Goal: Find contact information

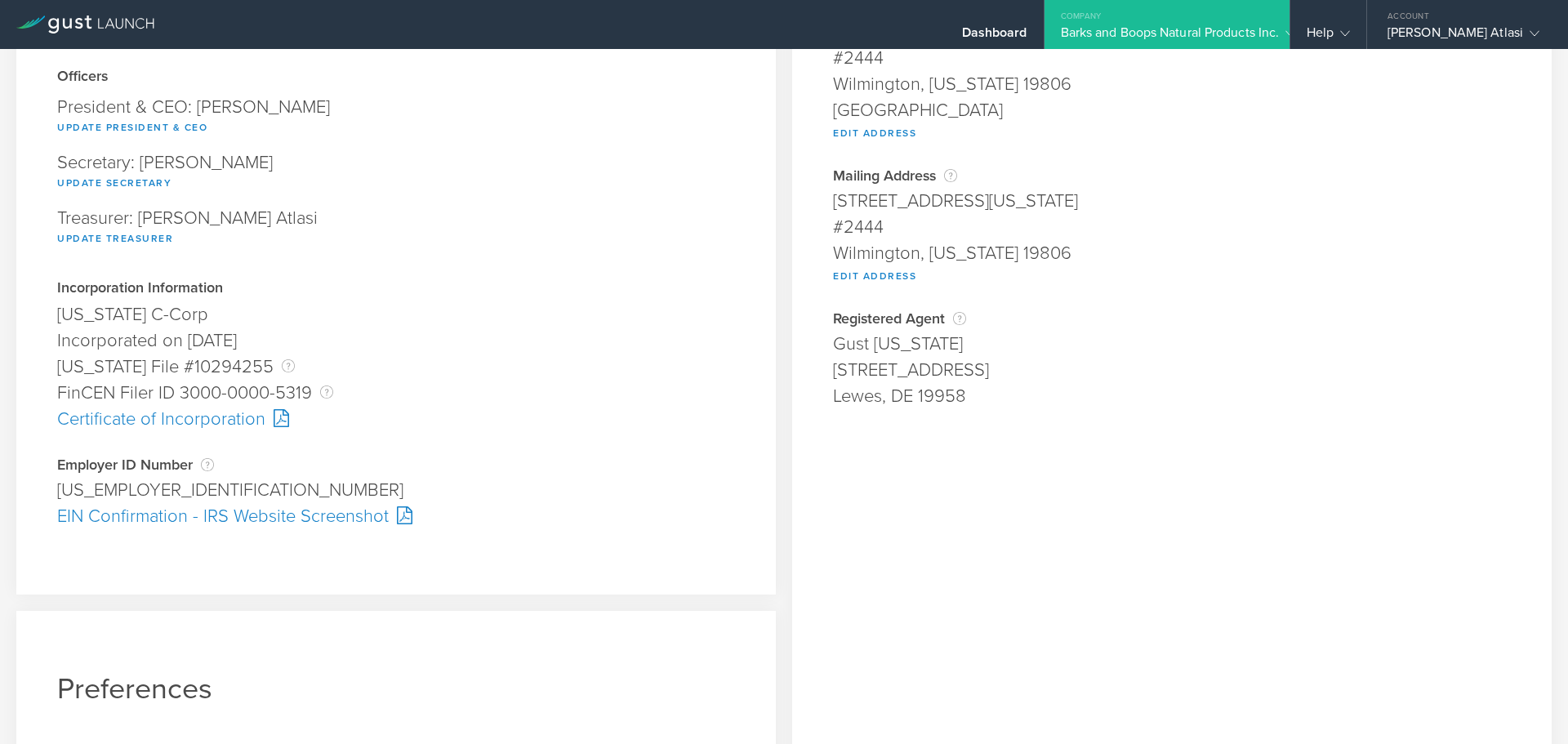
scroll to position [204, 0]
click at [352, 514] on div "EIN Confirmation - IRS Website Screenshot" at bounding box center [396, 515] width 678 height 27
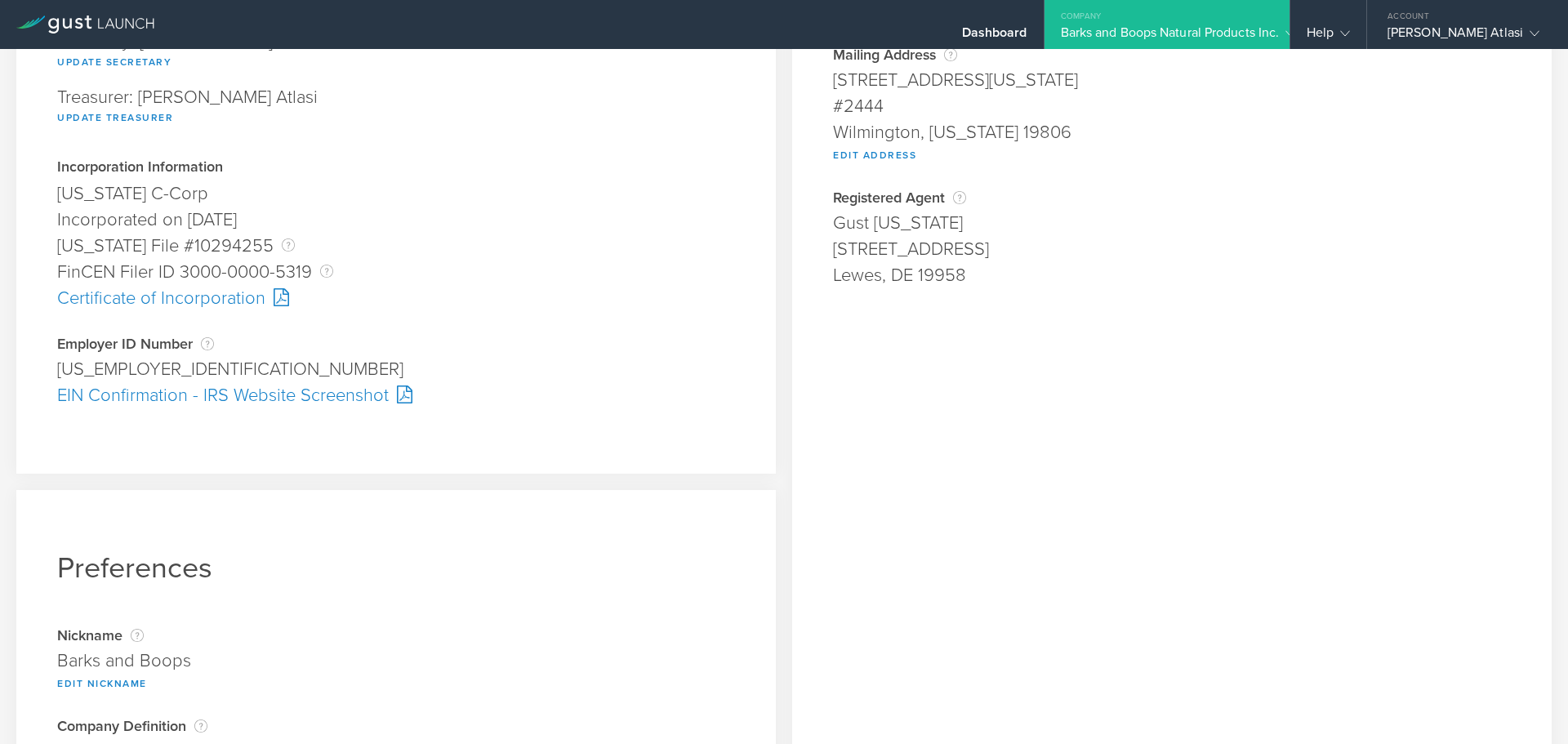
scroll to position [325, 0]
click at [1303, 20] on div "Help" at bounding box center [1328, 24] width 76 height 49
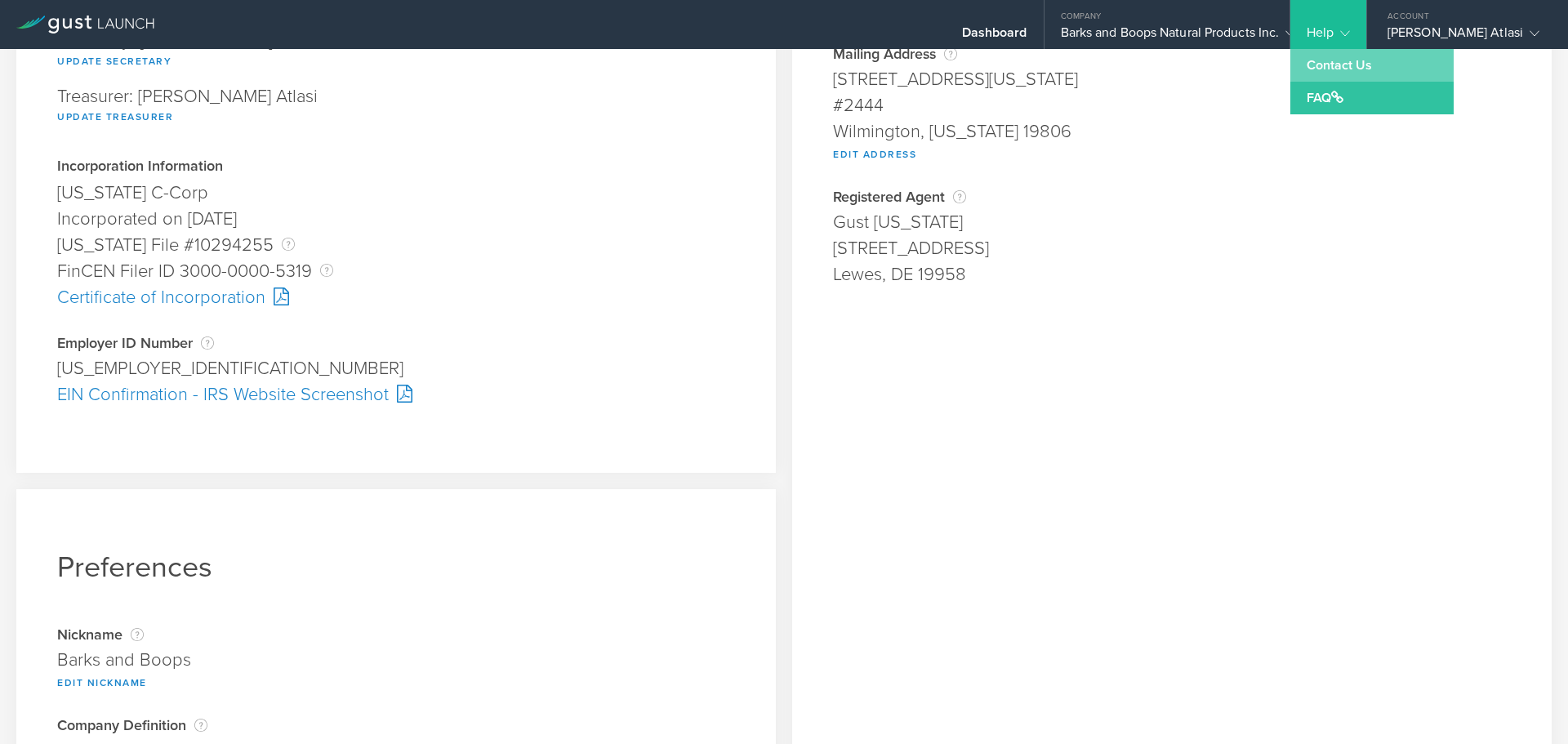
click at [1303, 57] on link "Contact Us" at bounding box center [1372, 65] width 164 height 33
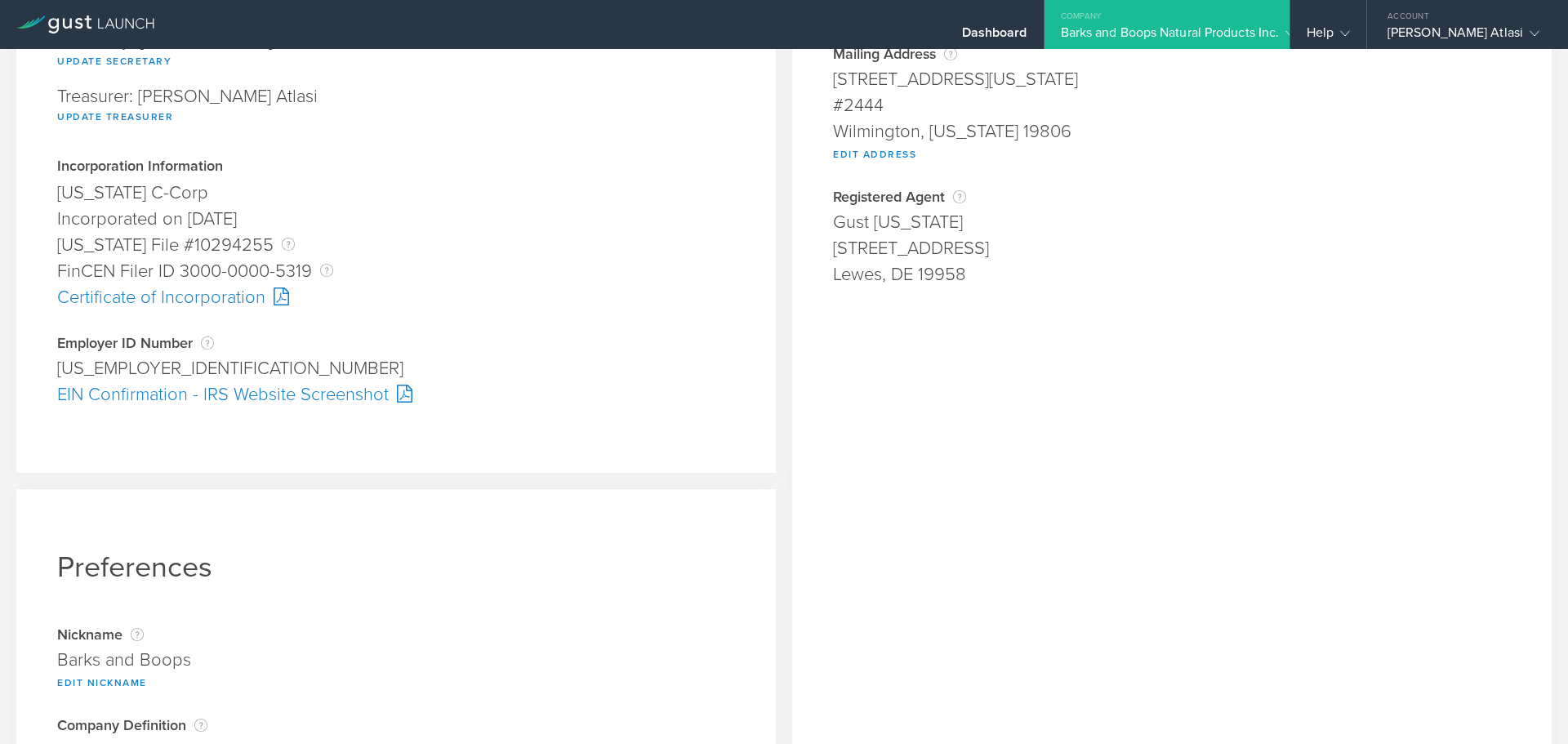
scroll to position [446, 0]
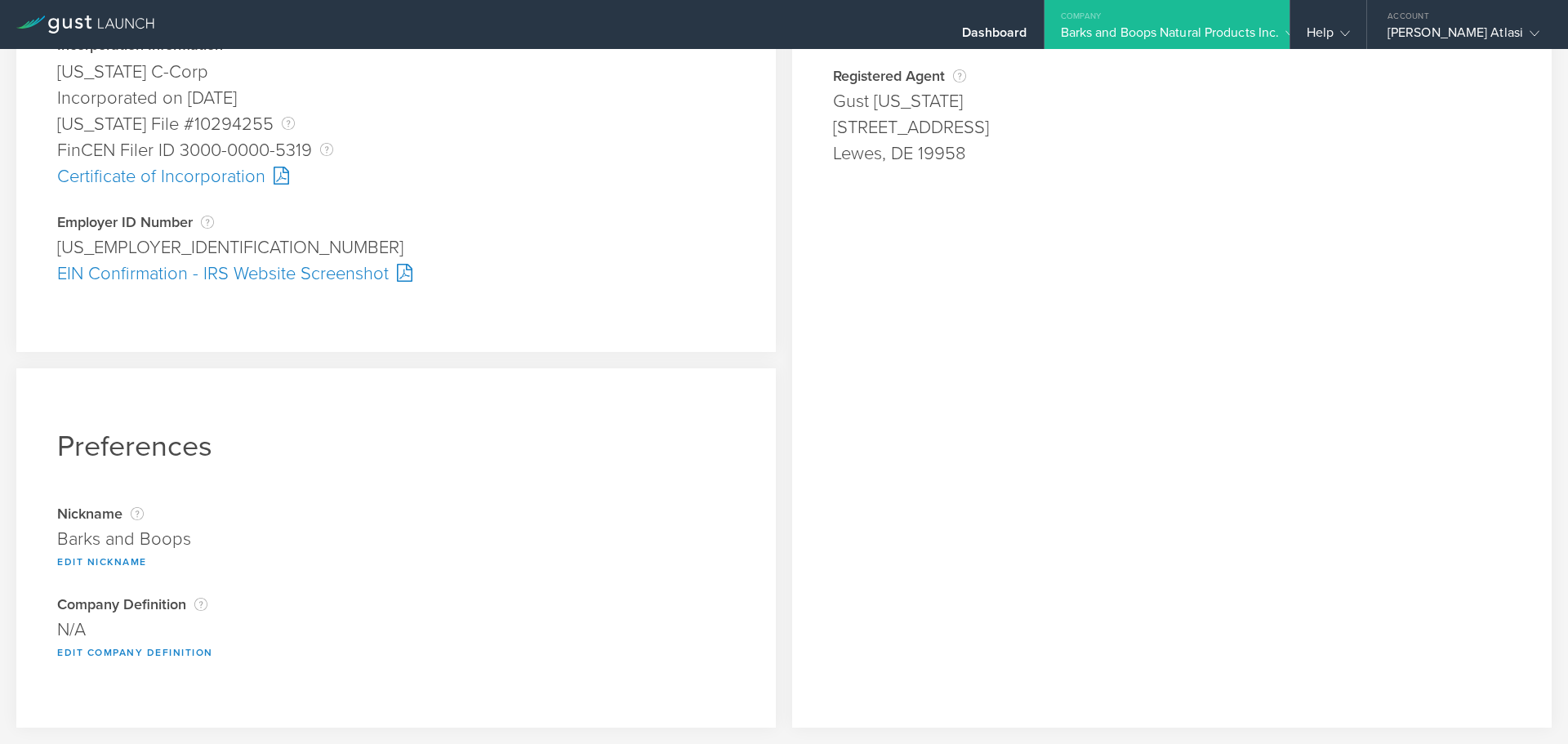
click at [294, 271] on div "EIN Confirmation - IRS Website Screenshot" at bounding box center [396, 273] width 678 height 27
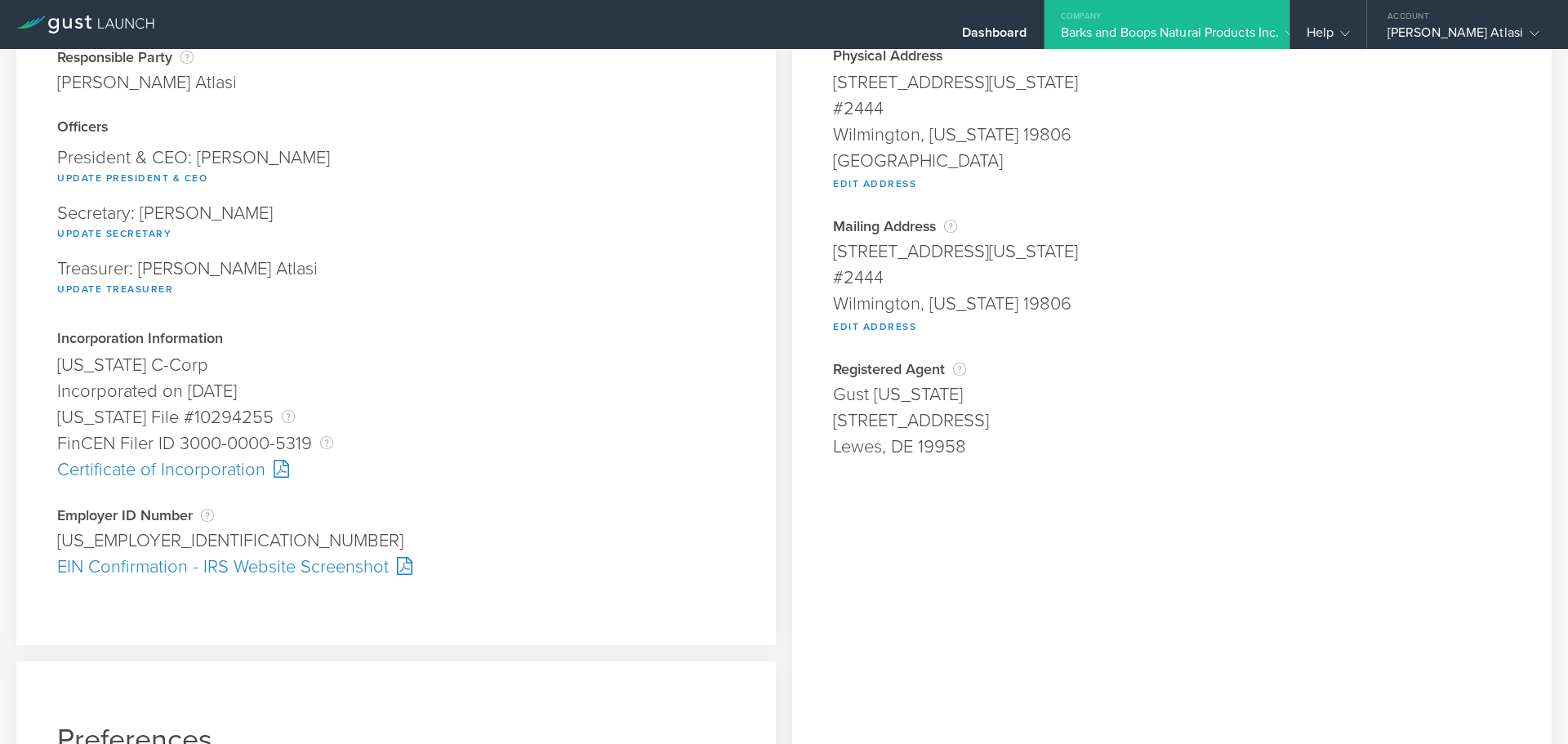
scroll to position [0, 0]
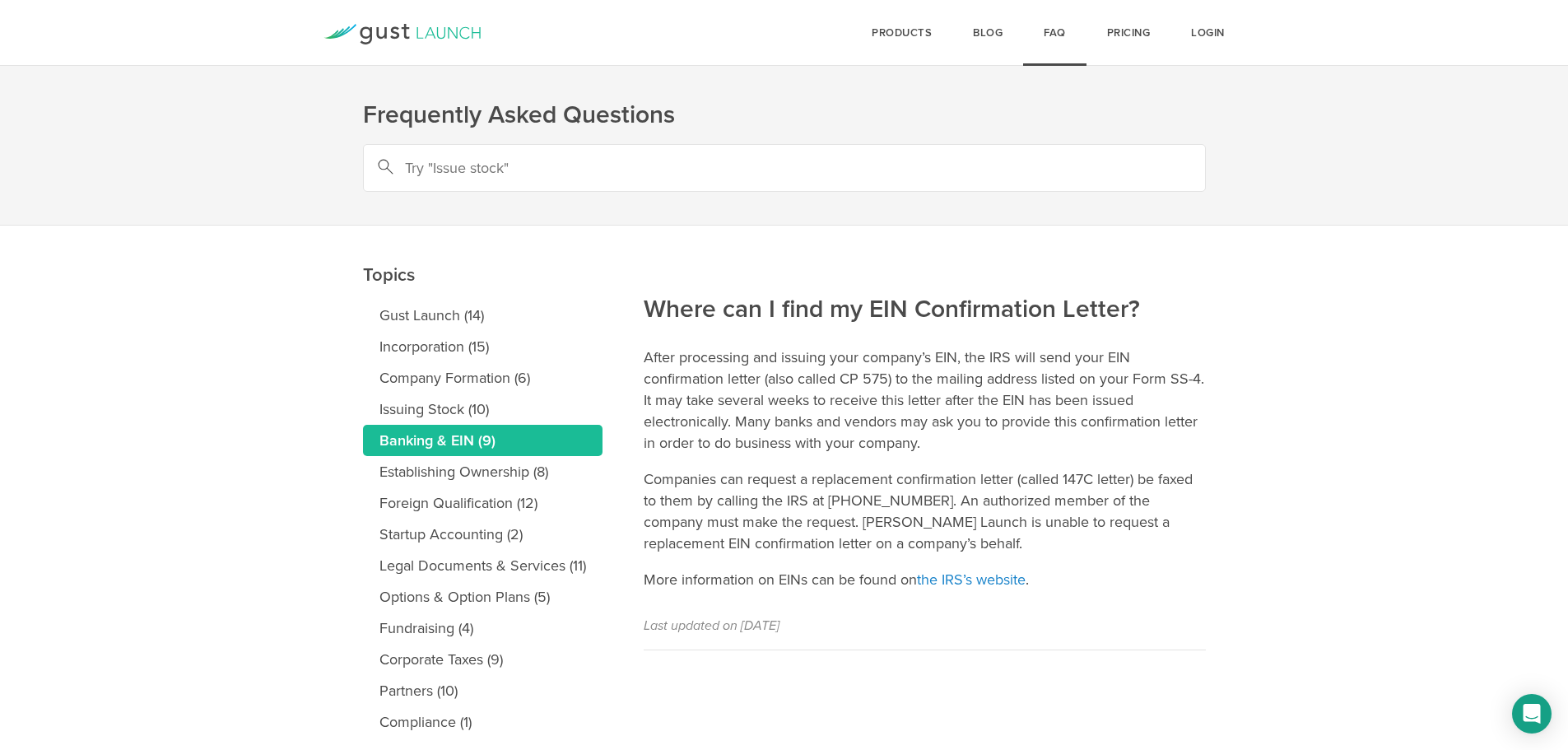
scroll to position [54, 0]
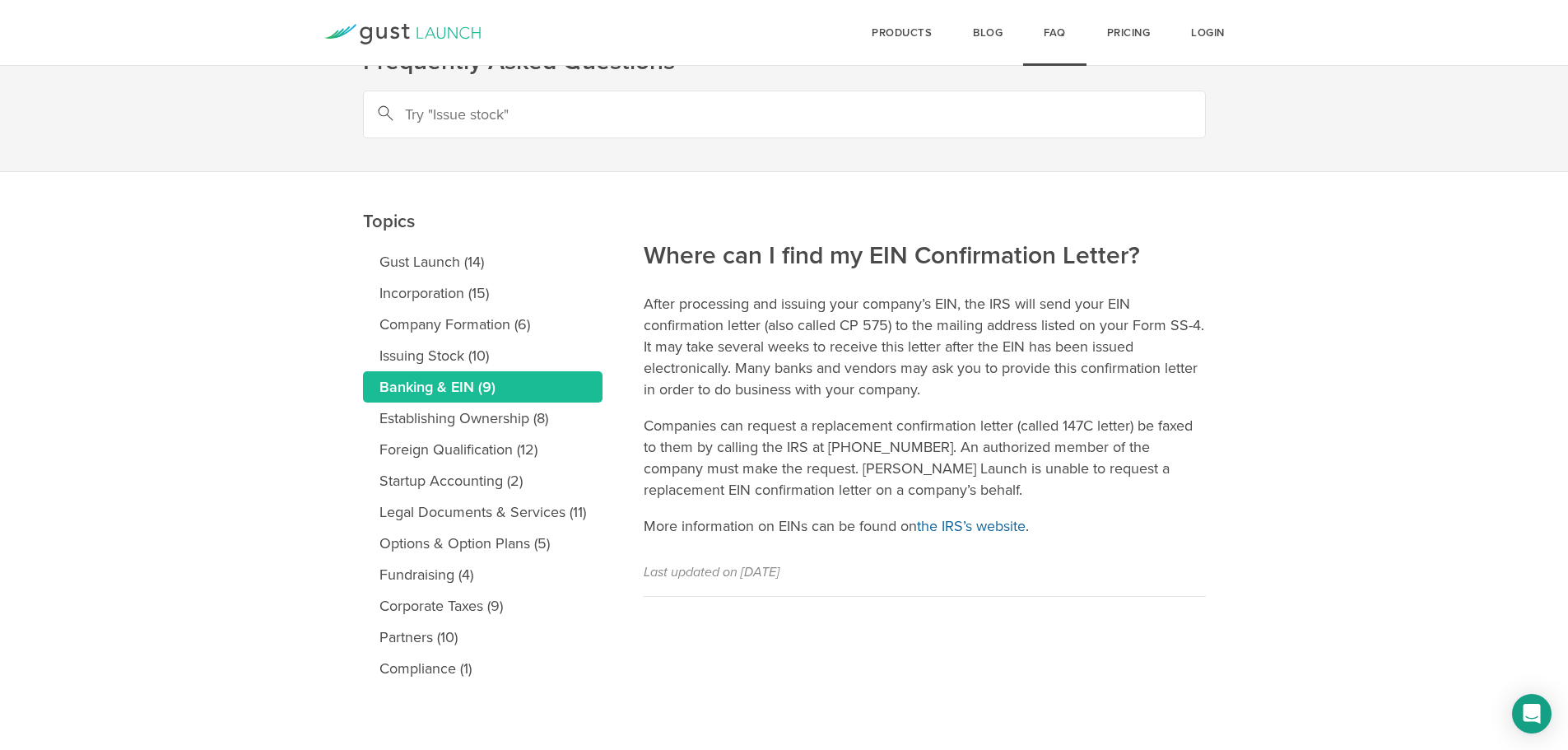
click at [979, 522] on link "the IRS’s website" at bounding box center [972, 526] width 109 height 18
